Goal: Communication & Community: Ask a question

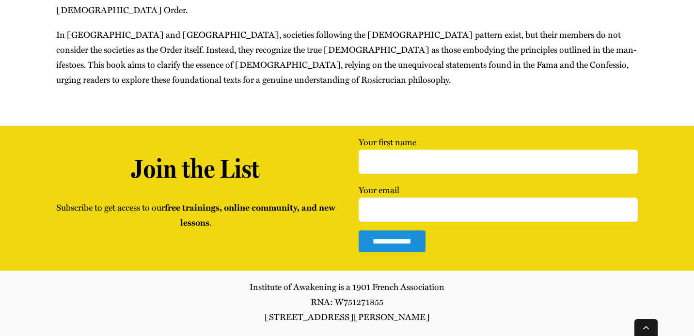
scroll to position [576, 0]
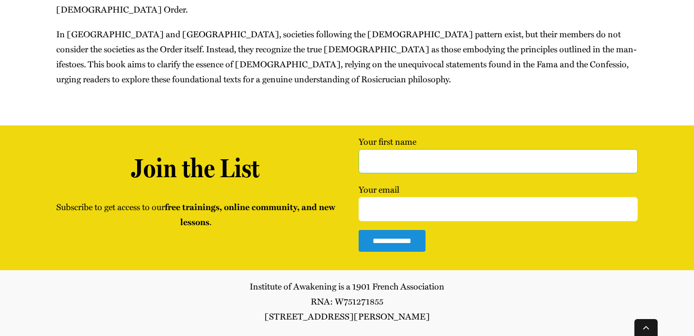
click at [421, 149] on input "Your first name" at bounding box center [497, 161] width 279 height 24
type input "Anna Zaidi"
type input "annazaidi29@hotmail.com"
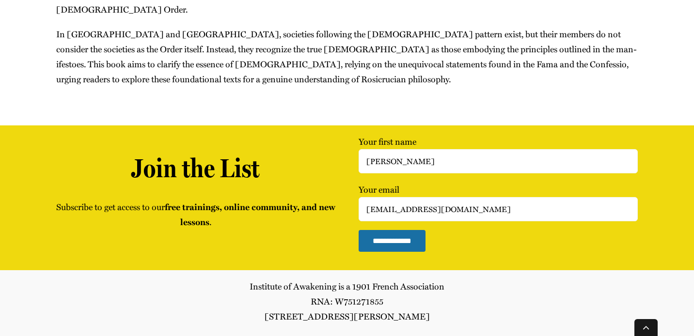
click at [411, 230] on input "**********" at bounding box center [391, 241] width 67 height 22
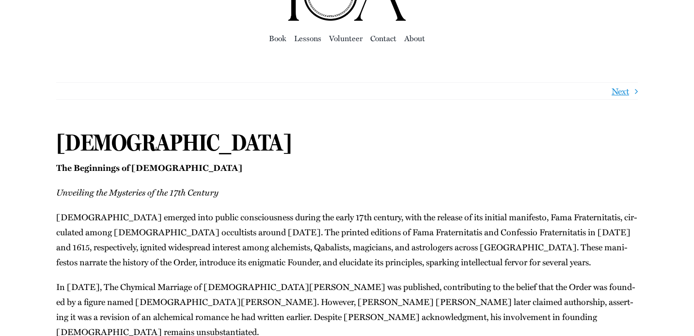
scroll to position [0, 0]
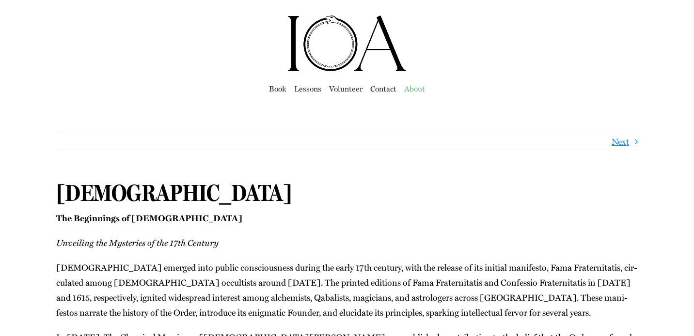
click at [411, 90] on span "About" at bounding box center [414, 89] width 21 height 14
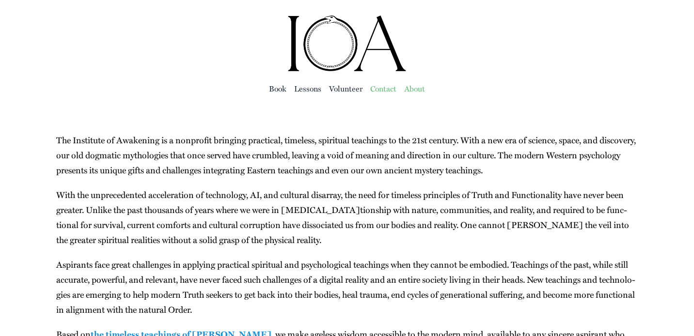
click at [387, 91] on span "Con­tact" at bounding box center [383, 89] width 26 height 14
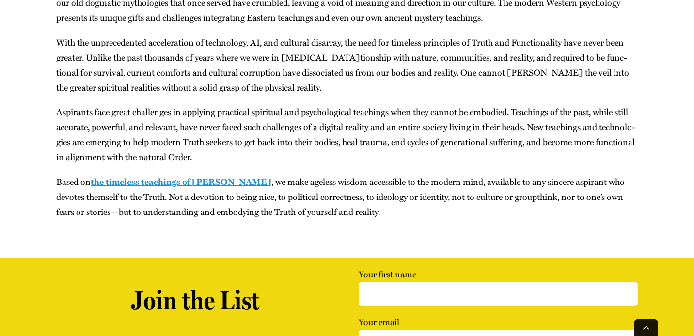
scroll to position [158, 0]
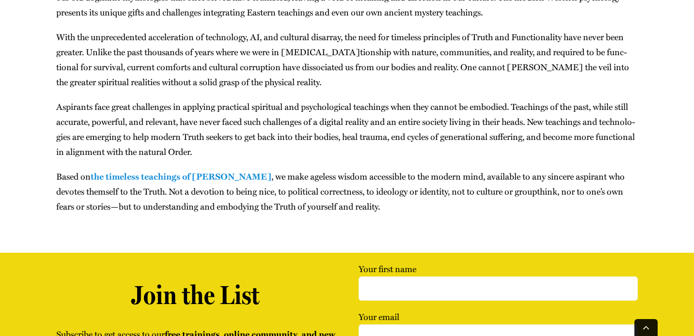
click at [243, 180] on link "the time­less teach­ings of Andrew Daniel" at bounding box center [181, 176] width 181 height 13
